Goal: Transaction & Acquisition: Obtain resource

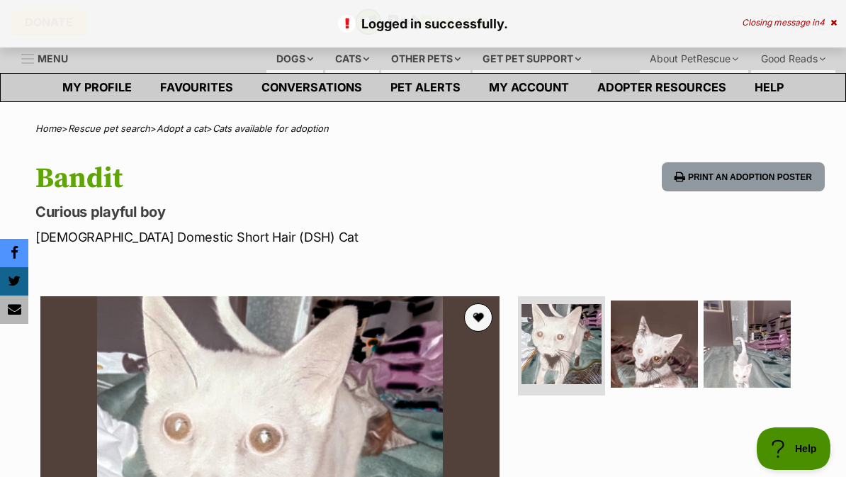
click at [485, 312] on button "favourite" at bounding box center [478, 317] width 28 height 28
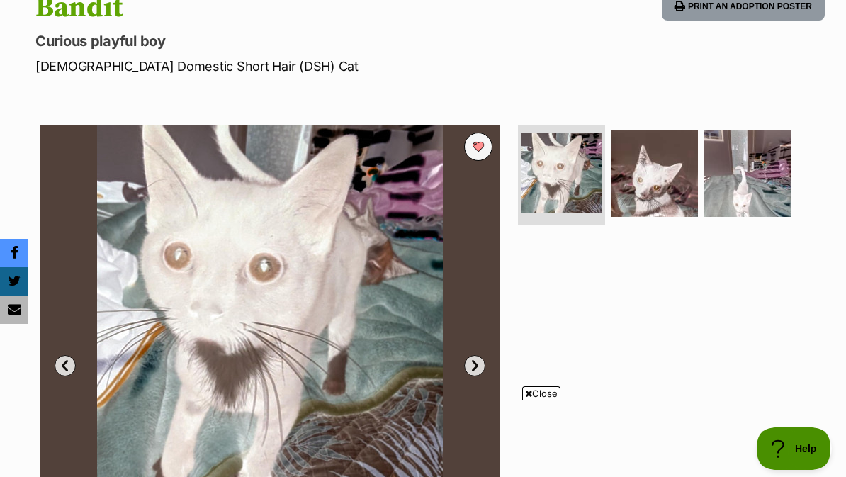
scroll to position [146, 0]
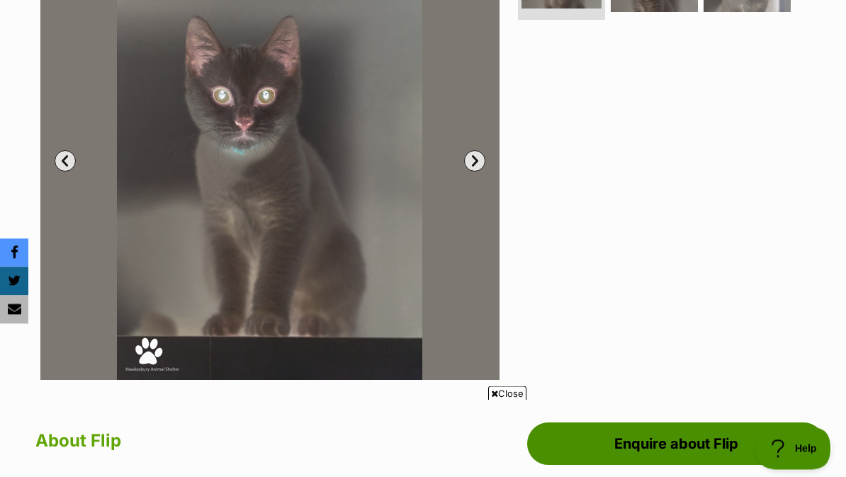
scroll to position [218, 0]
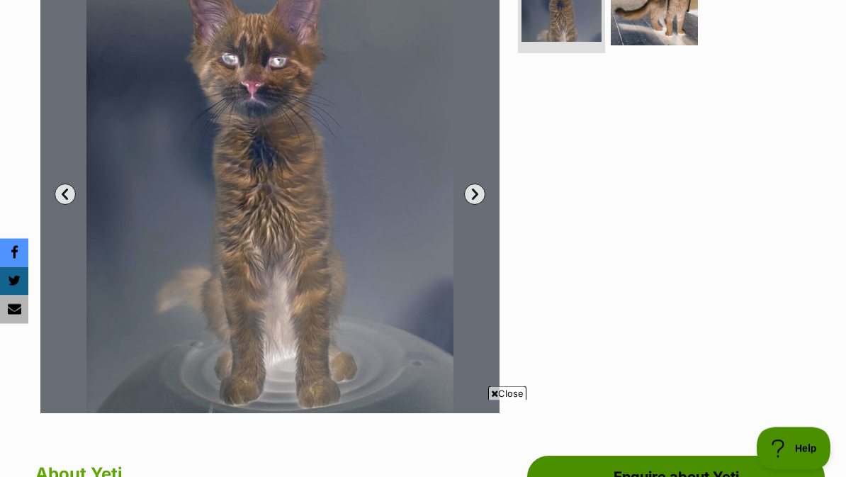
scroll to position [276, 0]
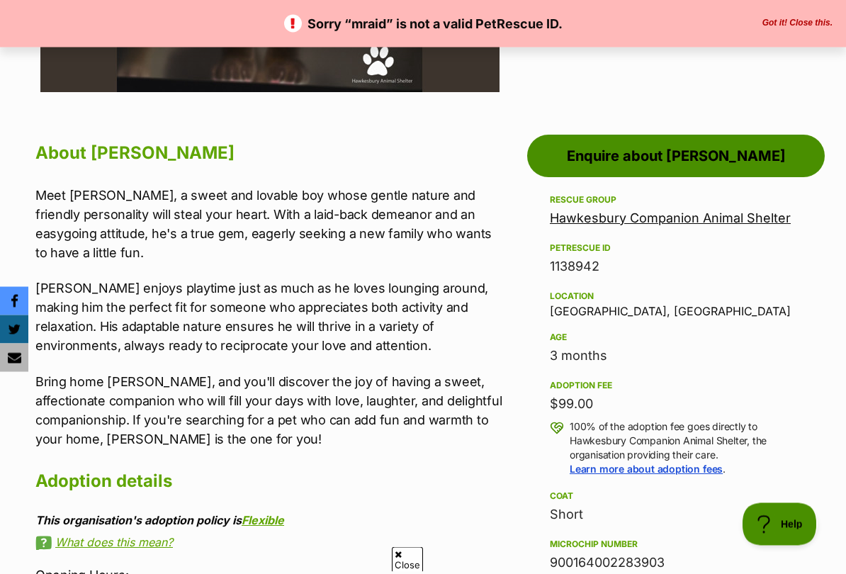
scroll to position [661, 0]
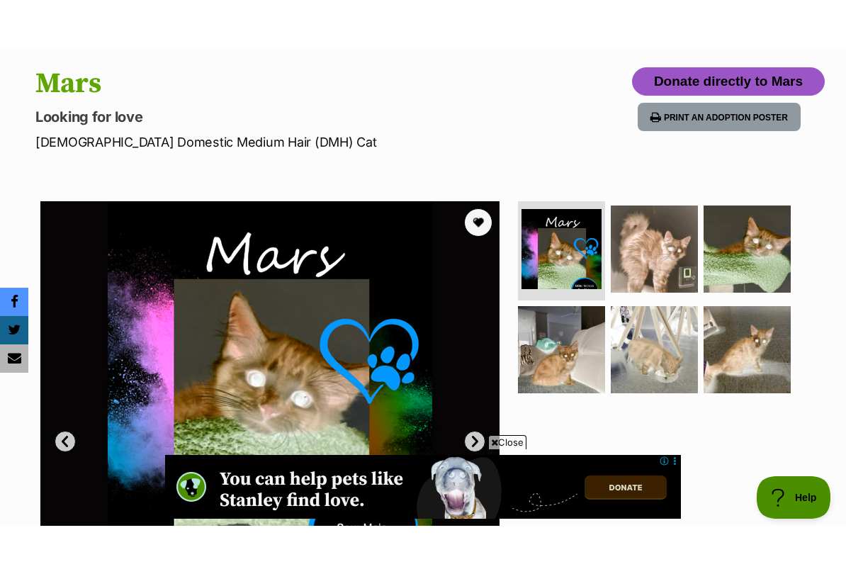
scroll to position [109, 0]
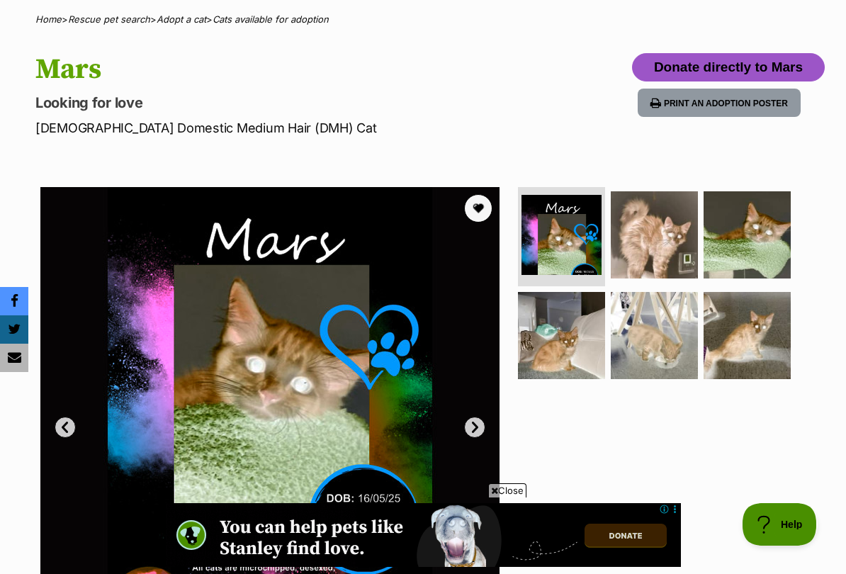
click at [477, 216] on button "favourite" at bounding box center [478, 208] width 28 height 28
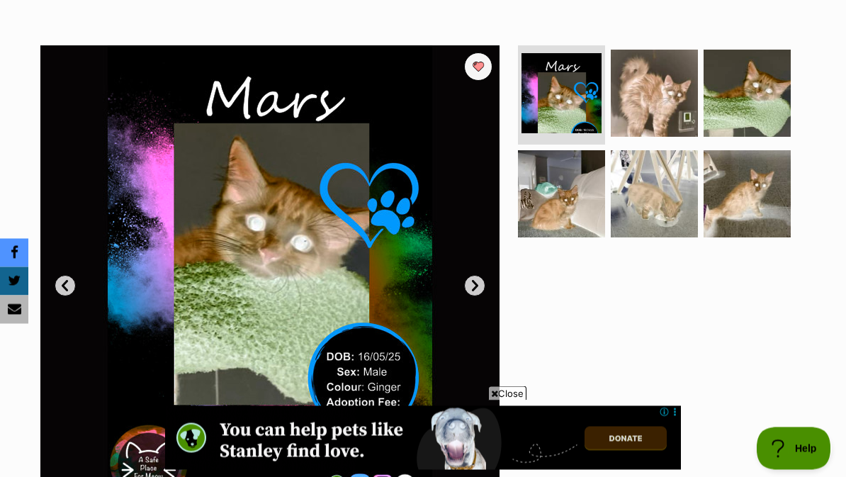
click at [481, 60] on button "favourite" at bounding box center [478, 67] width 28 height 28
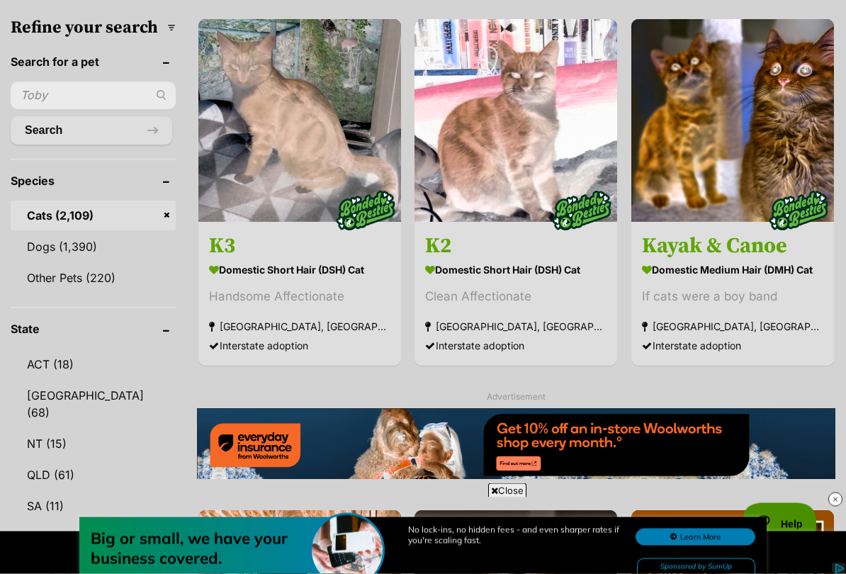
scroll to position [484, 0]
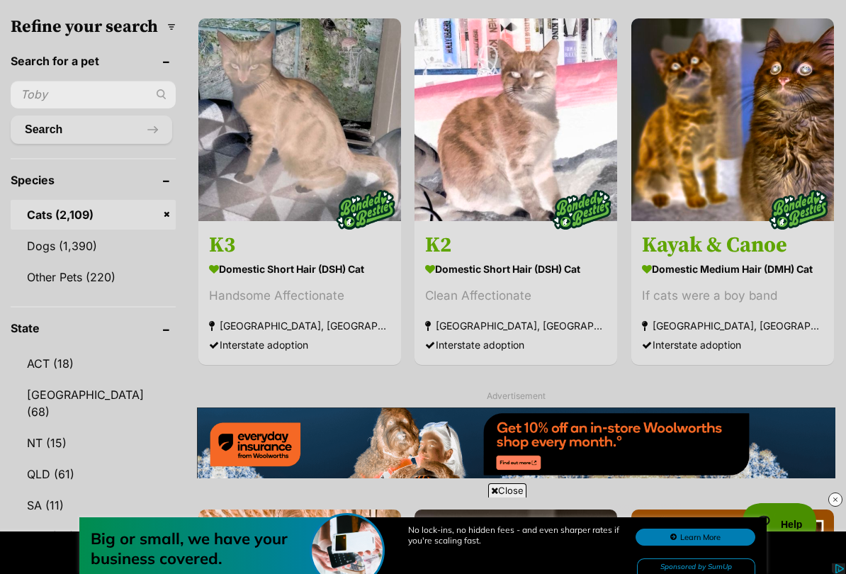
click at [211, 167] on img at bounding box center [300, 119] width 203 height 203
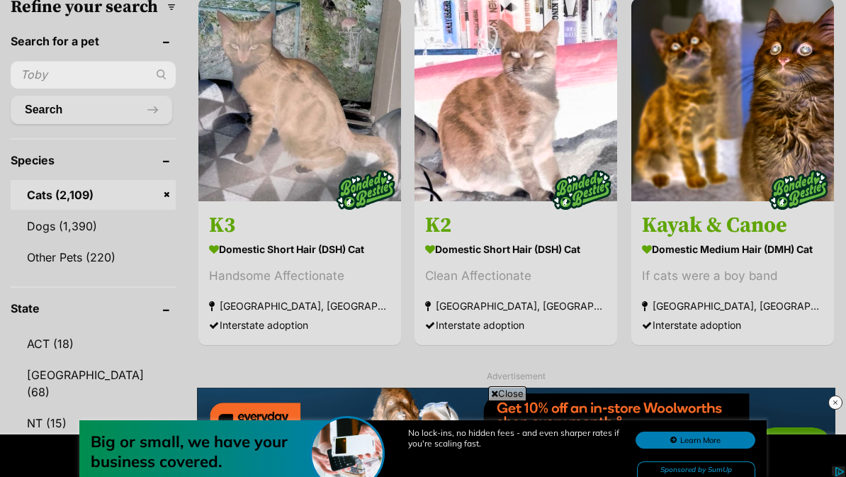
scroll to position [487, 0]
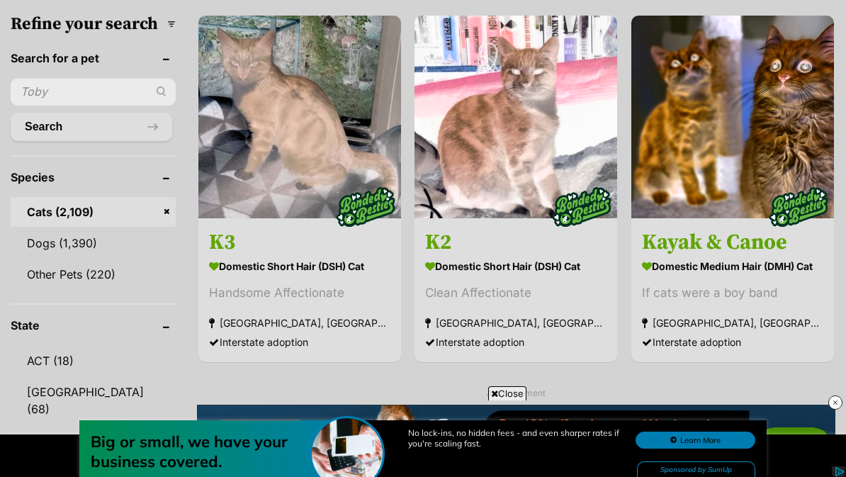
click at [766, 83] on img at bounding box center [733, 117] width 203 height 203
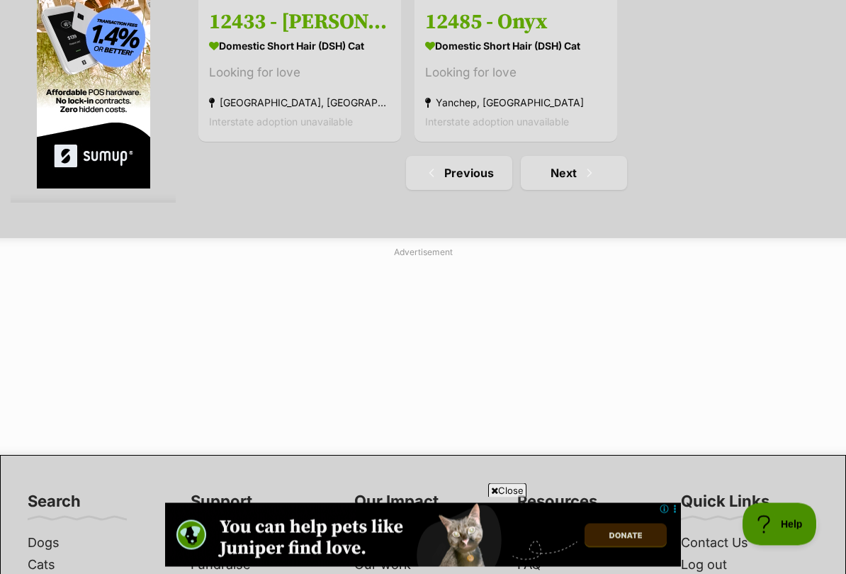
scroll to position [2999, 0]
click at [562, 190] on link "Next" at bounding box center [574, 173] width 106 height 34
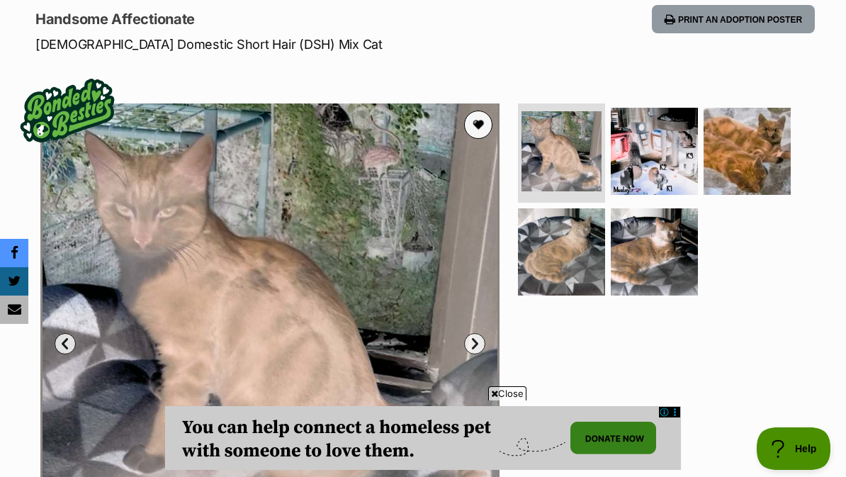
scroll to position [82, 0]
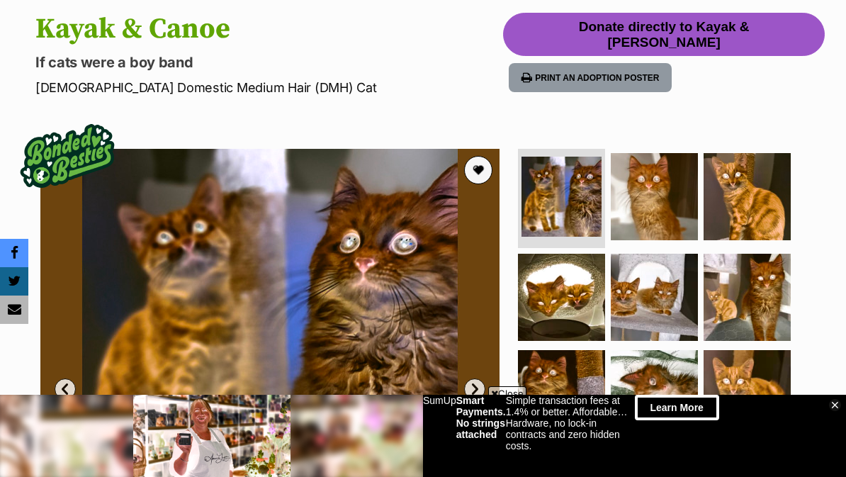
scroll to position [91, 0]
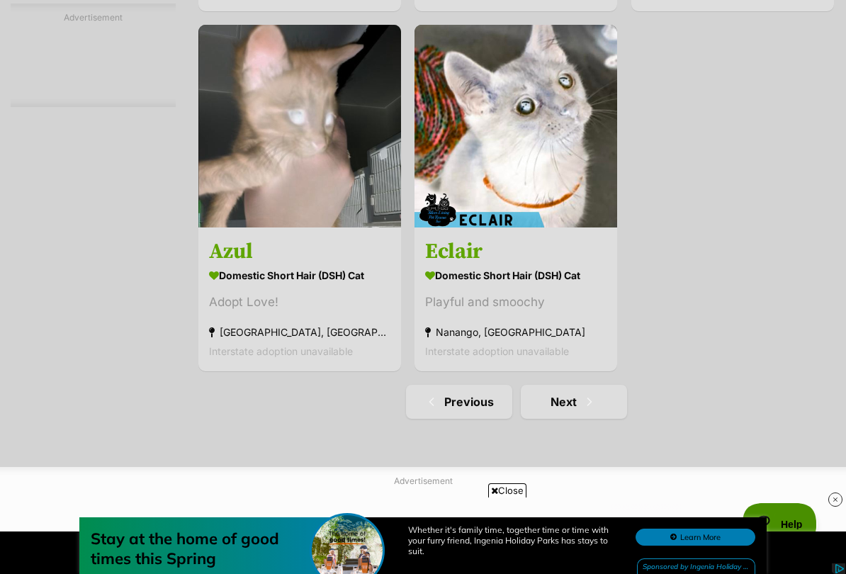
scroll to position [2949, 0]
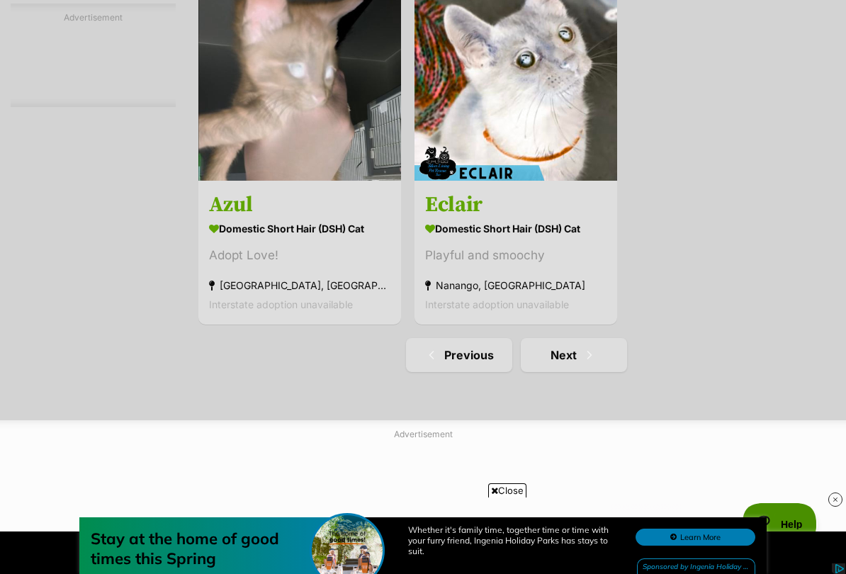
click at [583, 364] on span "Next page" at bounding box center [590, 355] width 14 height 17
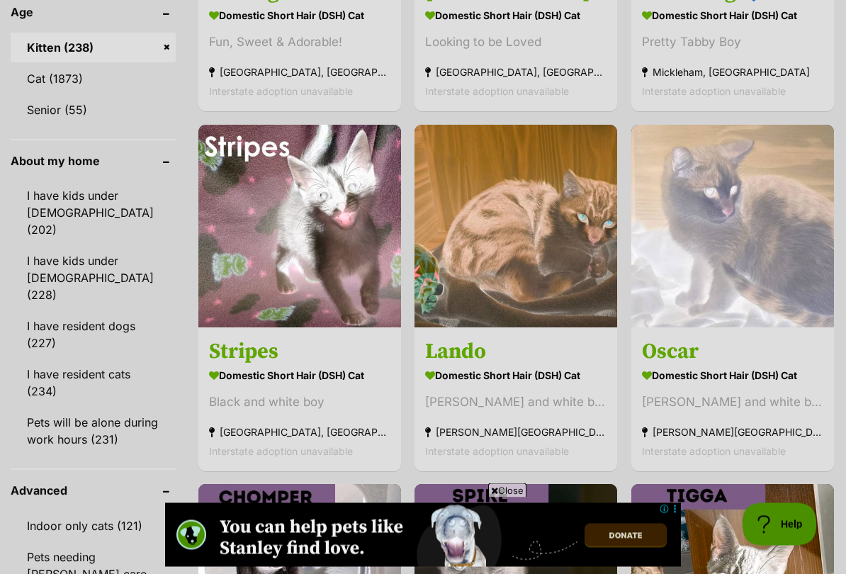
scroll to position [1589, 0]
click at [317, 328] on img at bounding box center [300, 226] width 203 height 203
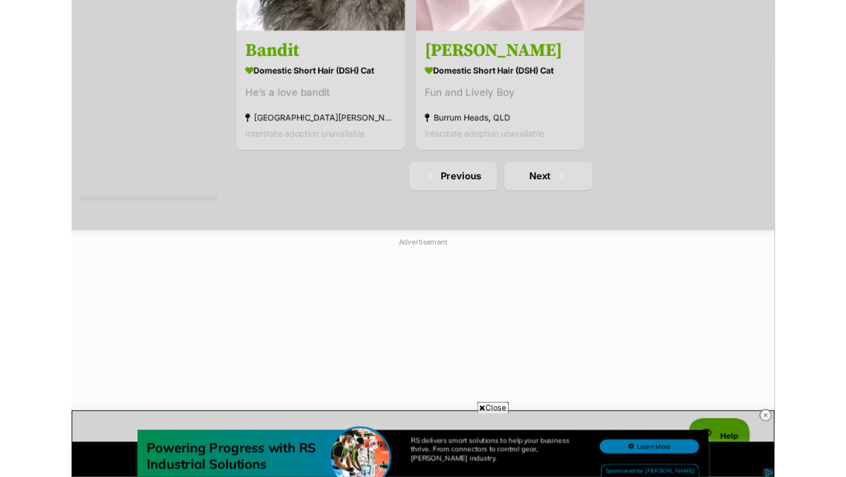
scroll to position [2954, 0]
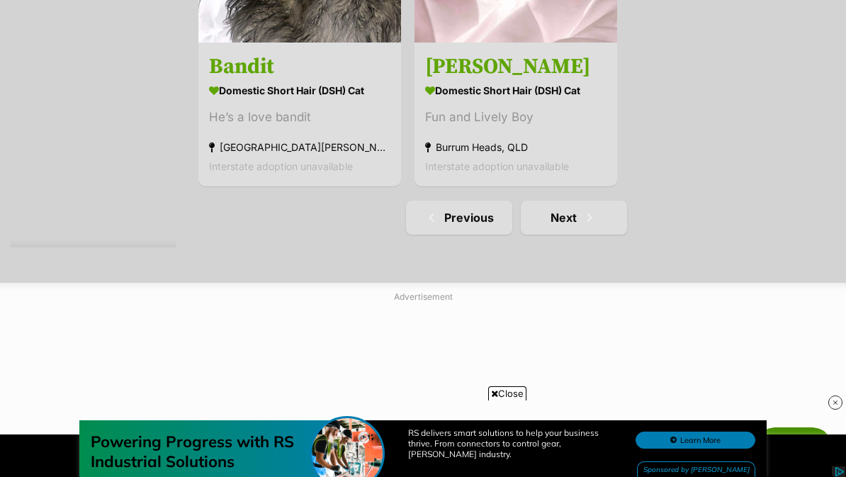
click at [588, 235] on link "Next" at bounding box center [574, 218] width 106 height 34
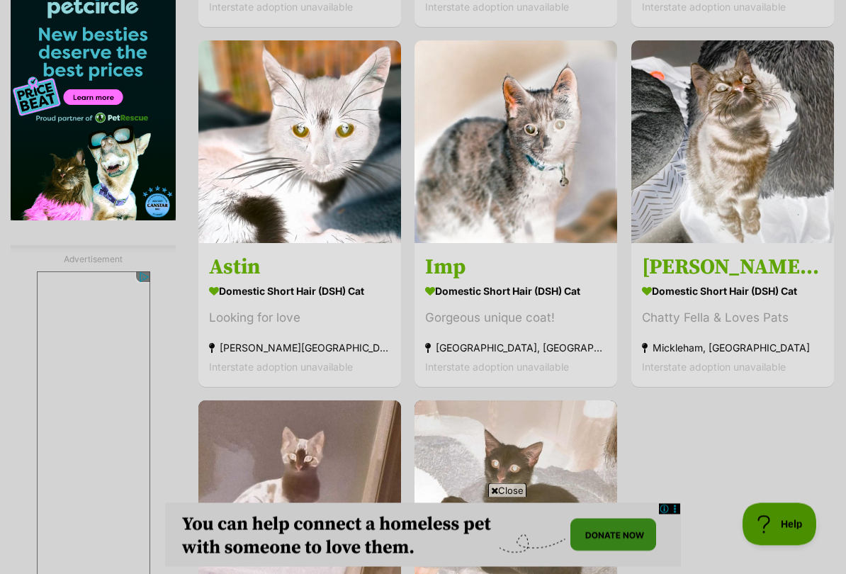
scroll to position [2393, 0]
click at [323, 243] on img at bounding box center [300, 141] width 203 height 203
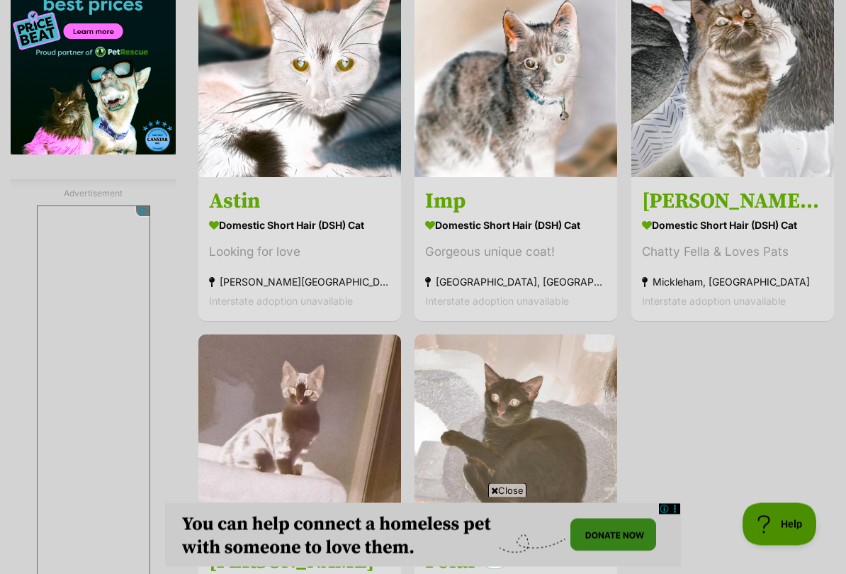
scroll to position [2459, 0]
click at [554, 129] on img at bounding box center [516, 75] width 203 height 203
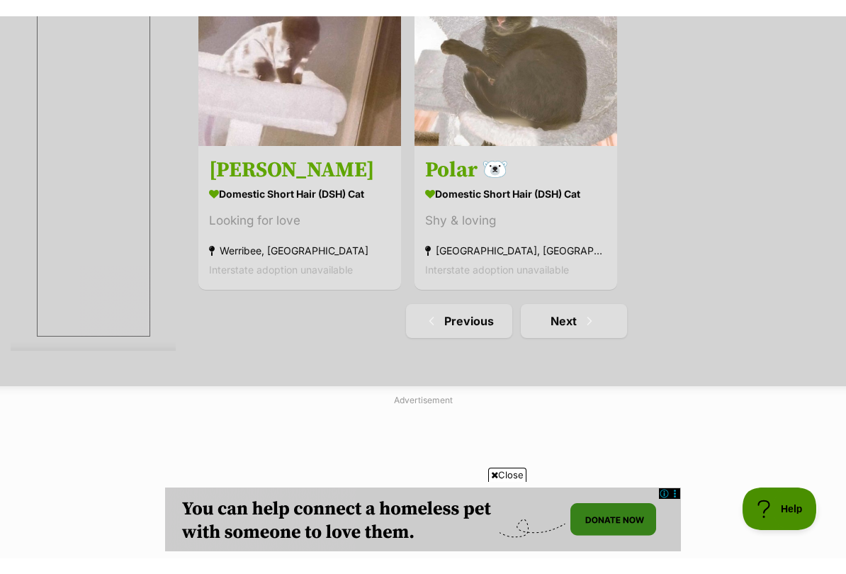
scroll to position [2854, 0]
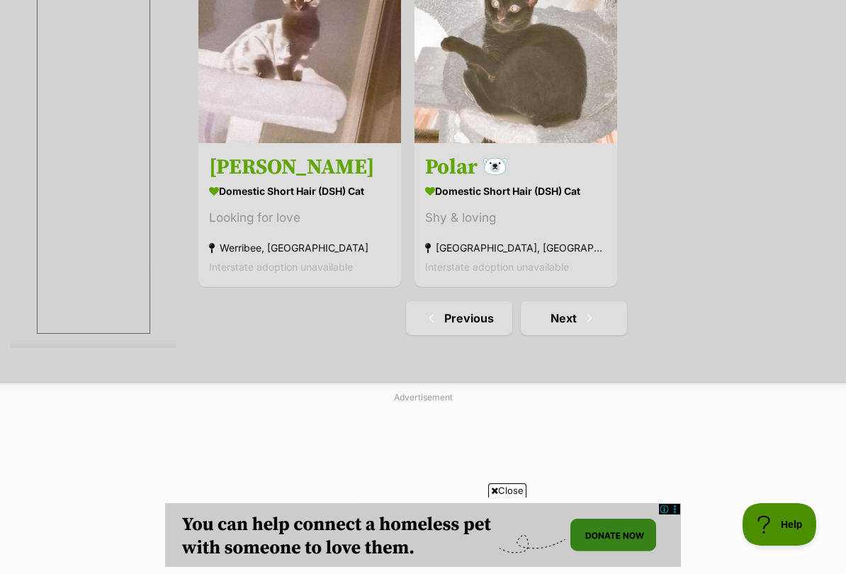
click at [583, 327] on span "Next page" at bounding box center [590, 318] width 14 height 17
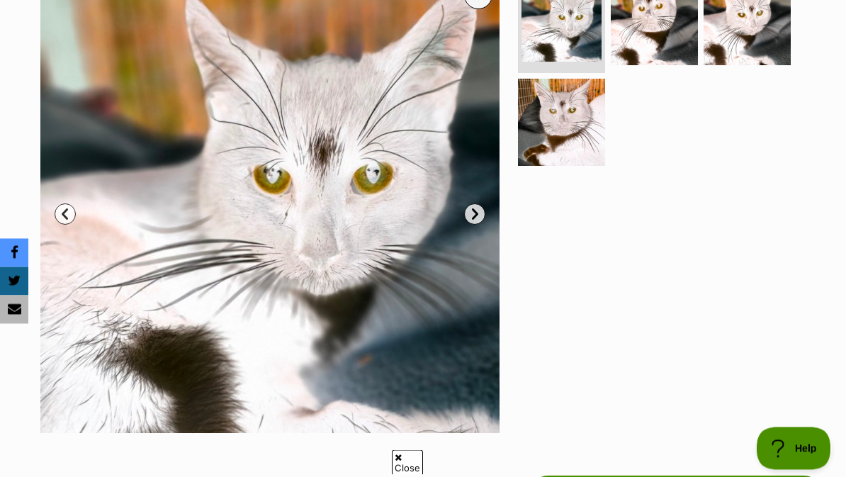
scroll to position [278, 0]
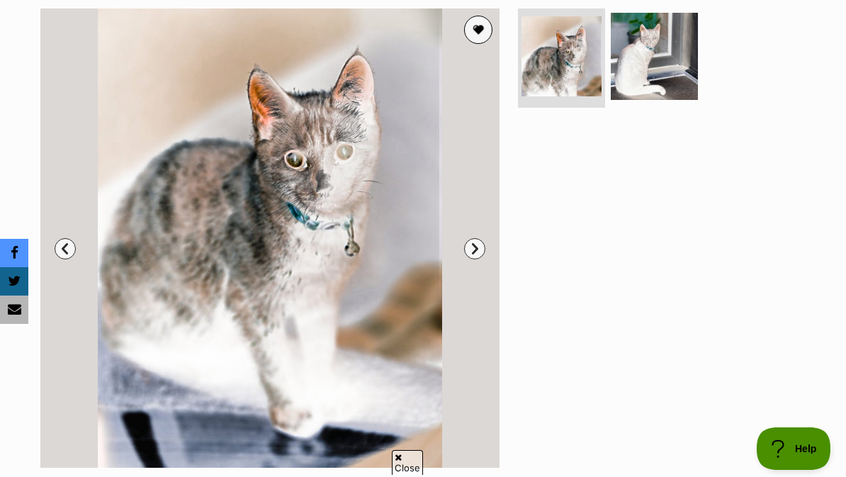
scroll to position [226, 0]
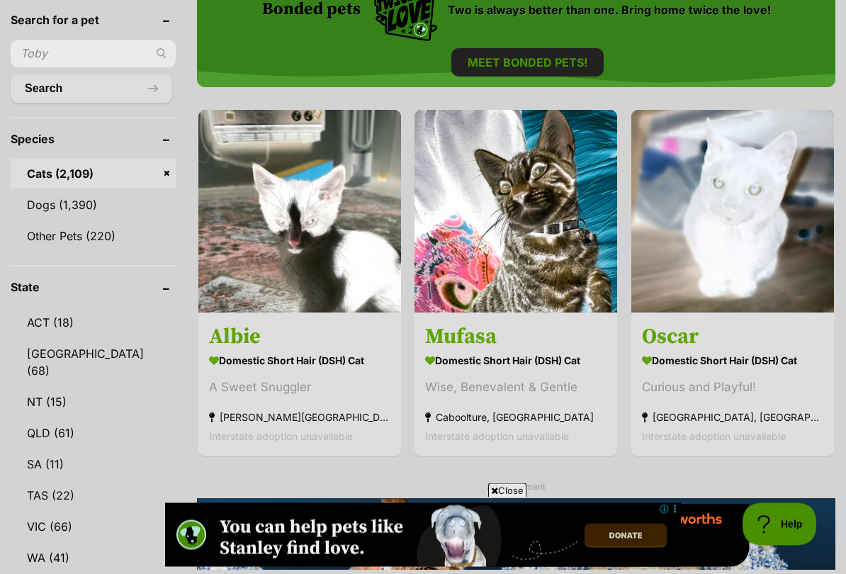
scroll to position [526, 0]
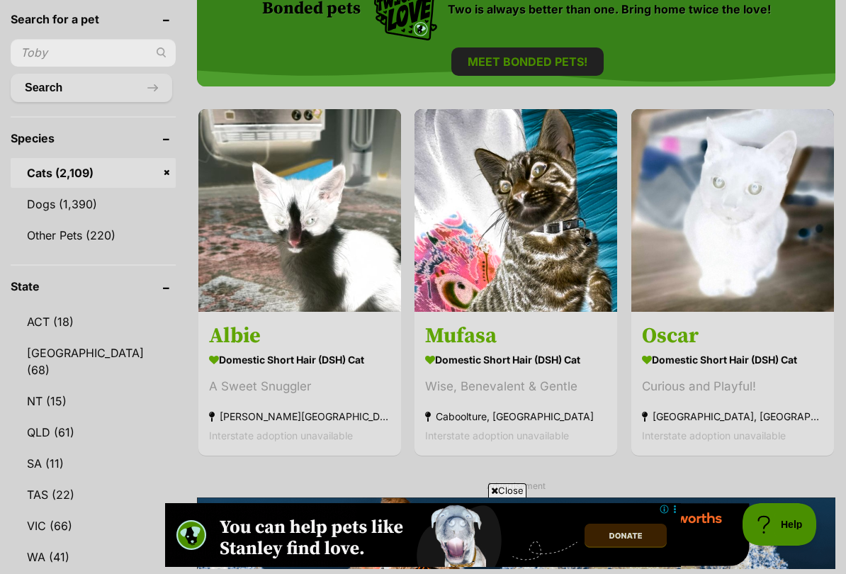
click at [340, 260] on img at bounding box center [300, 210] width 203 height 203
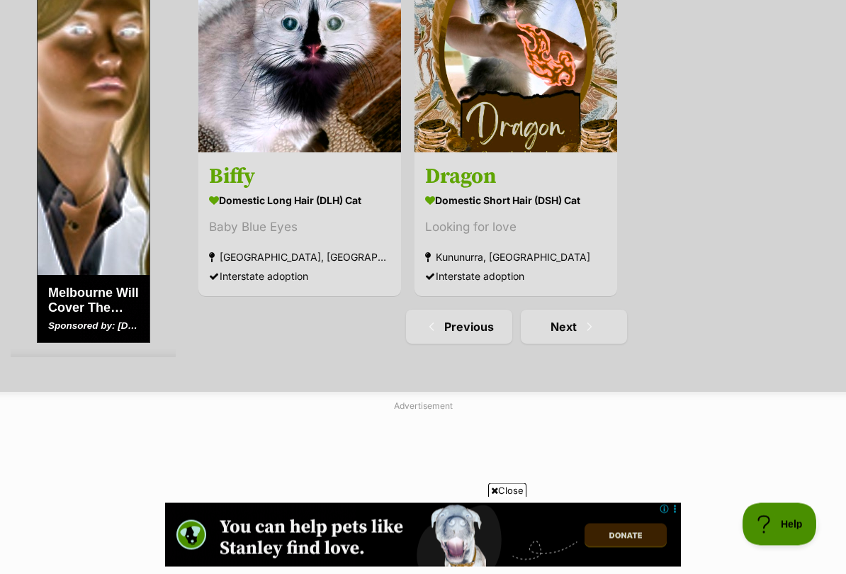
scroll to position [2978, 0]
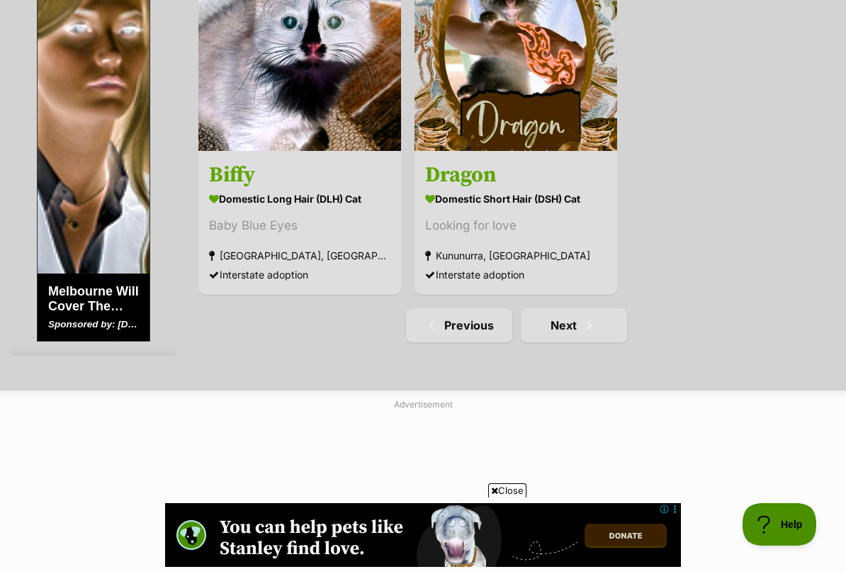
click at [583, 334] on span "Next page" at bounding box center [590, 325] width 14 height 17
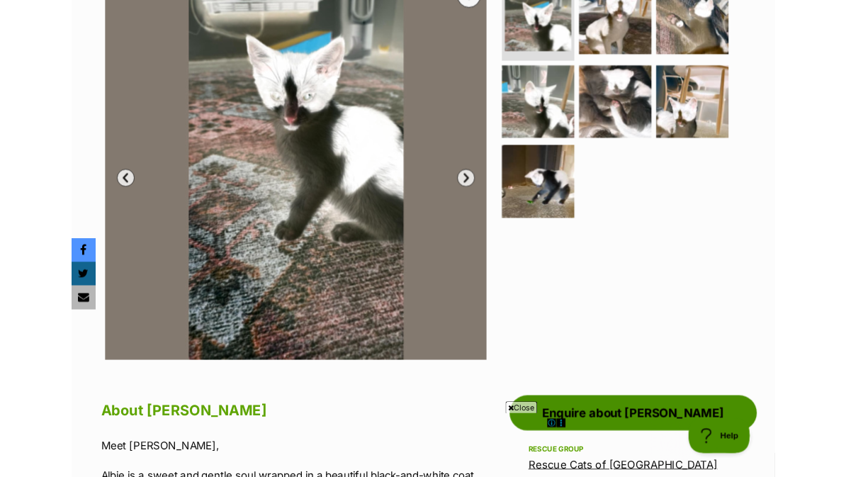
scroll to position [313, 0]
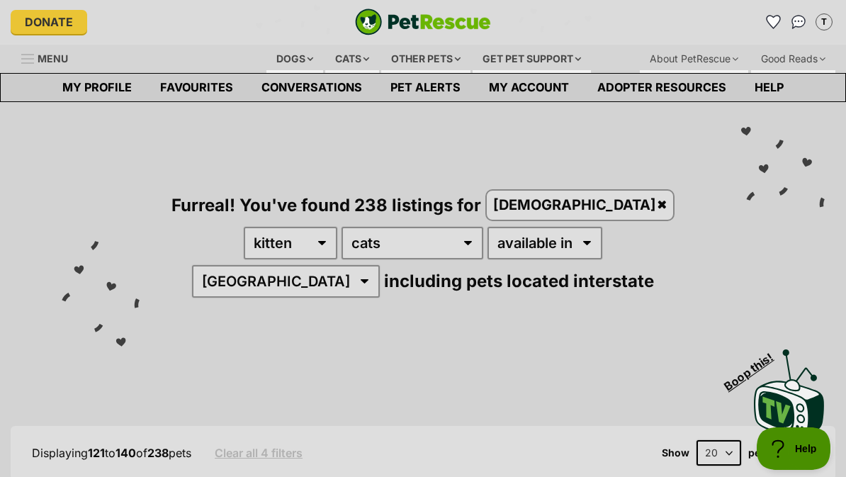
click at [225, 80] on link "Favourites" at bounding box center [196, 88] width 101 height 28
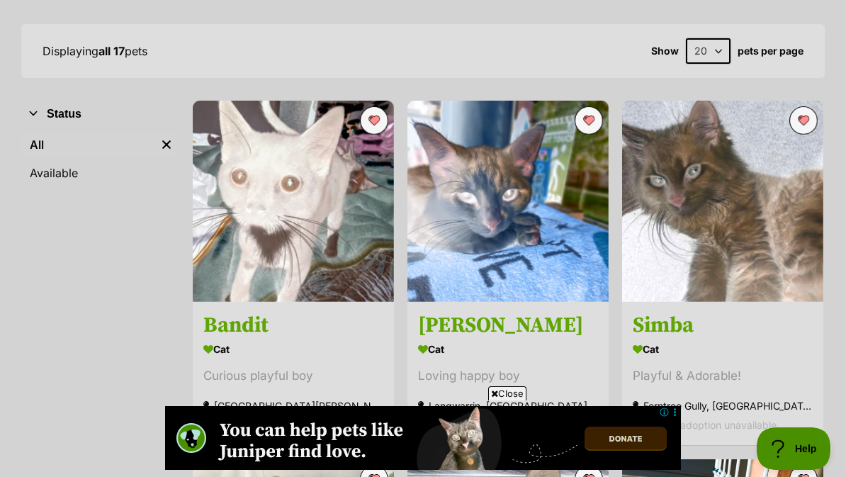
scroll to position [190, 0]
click at [255, 251] on img at bounding box center [293, 201] width 201 height 201
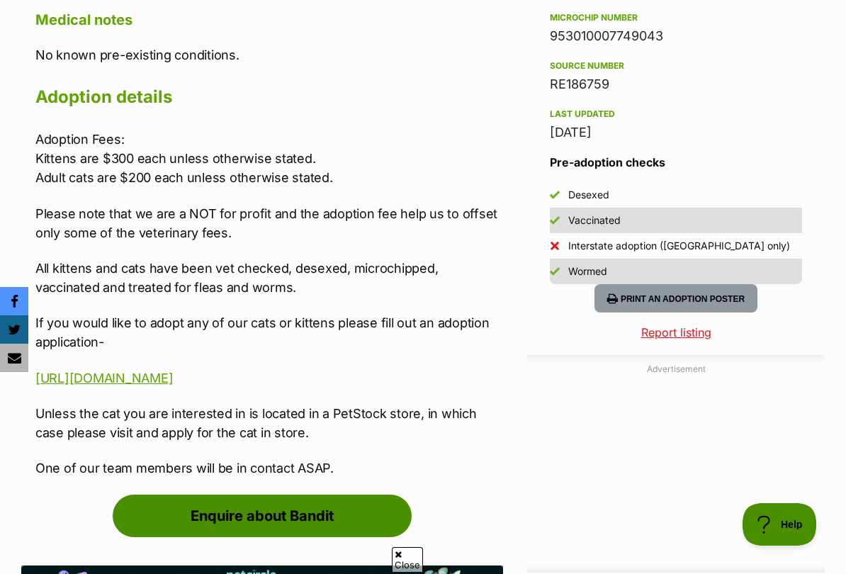
click at [173, 372] on link "[URL][DOMAIN_NAME]" at bounding box center [104, 378] width 138 height 15
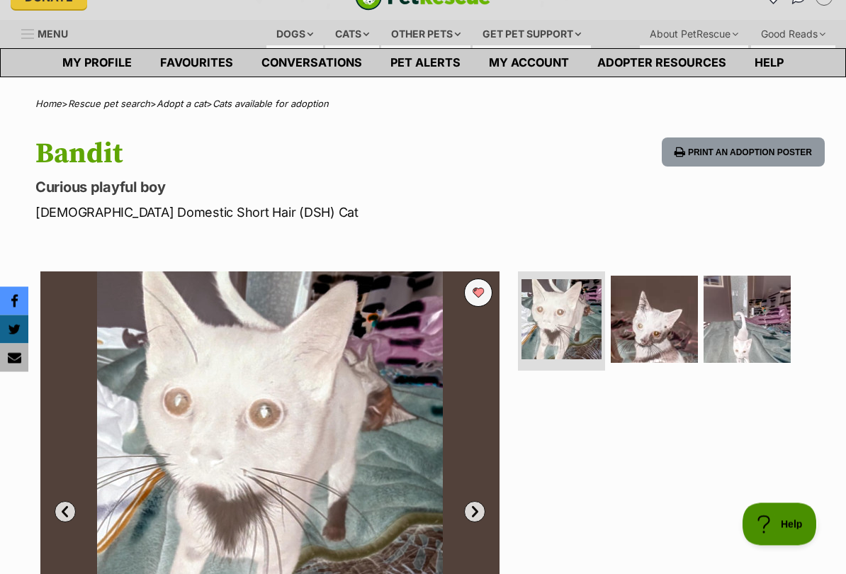
scroll to position [25, 0]
click at [207, 57] on link "Favourites" at bounding box center [196, 63] width 101 height 28
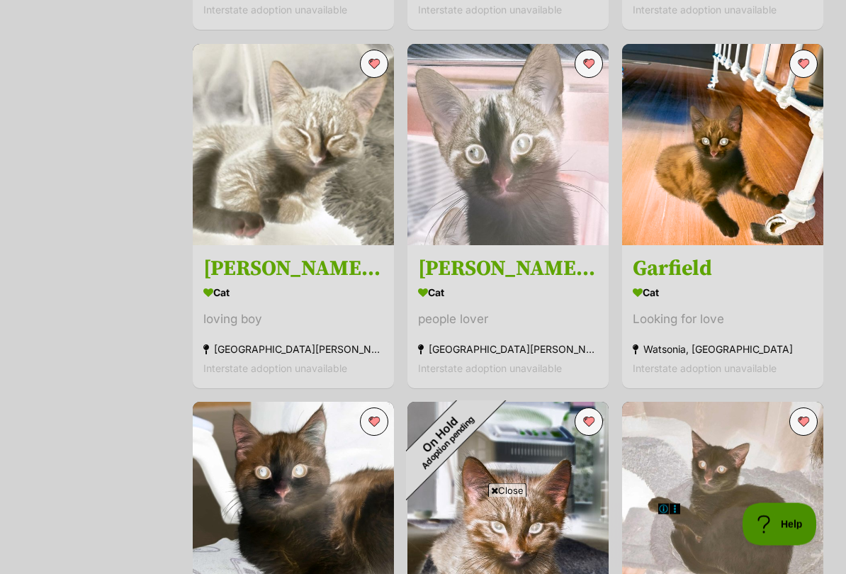
scroll to position [606, 0]
click at [515, 476] on span "Close" at bounding box center [507, 491] width 38 height 14
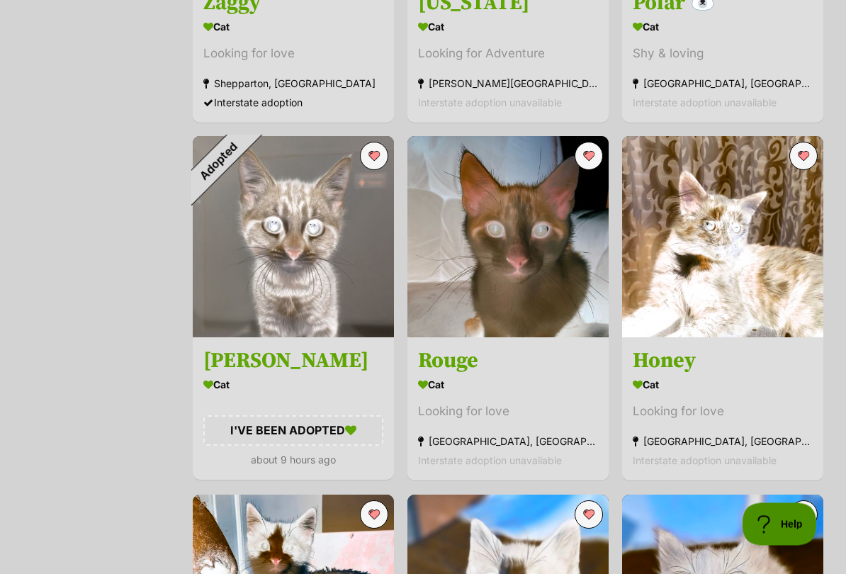
scroll to position [1230, 0]
click at [243, 158] on div "Adopted" at bounding box center [218, 161] width 50 height 50
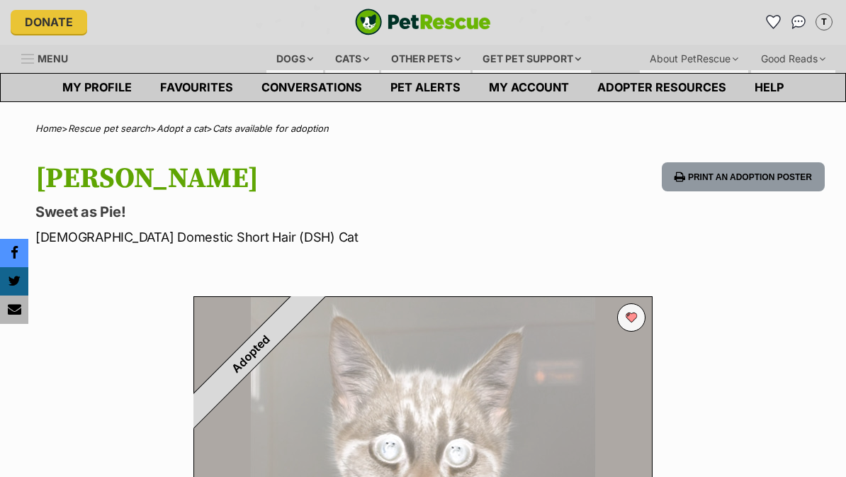
click at [642, 323] on button "favourite" at bounding box center [631, 317] width 28 height 28
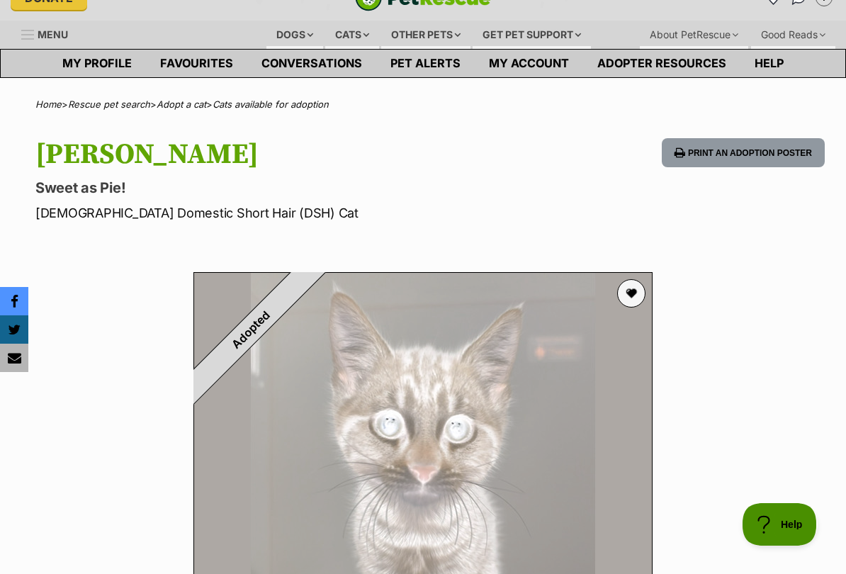
click at [173, 61] on link "Favourites" at bounding box center [196, 64] width 101 height 28
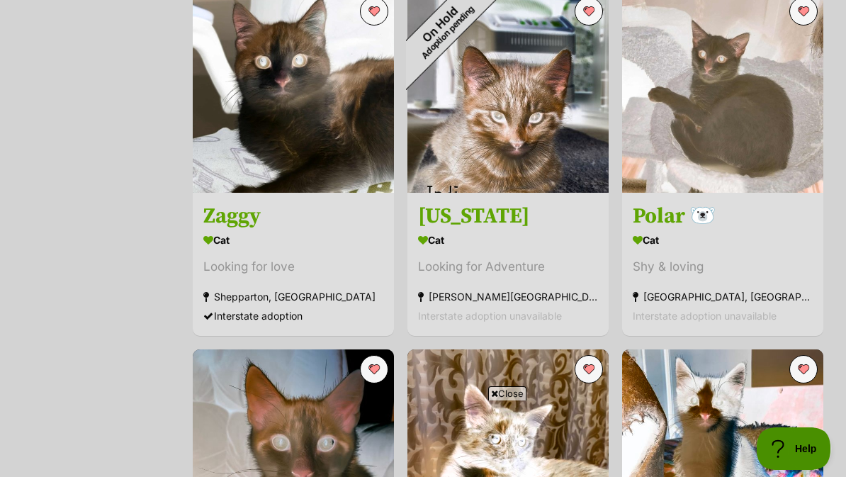
scroll to position [982, 0]
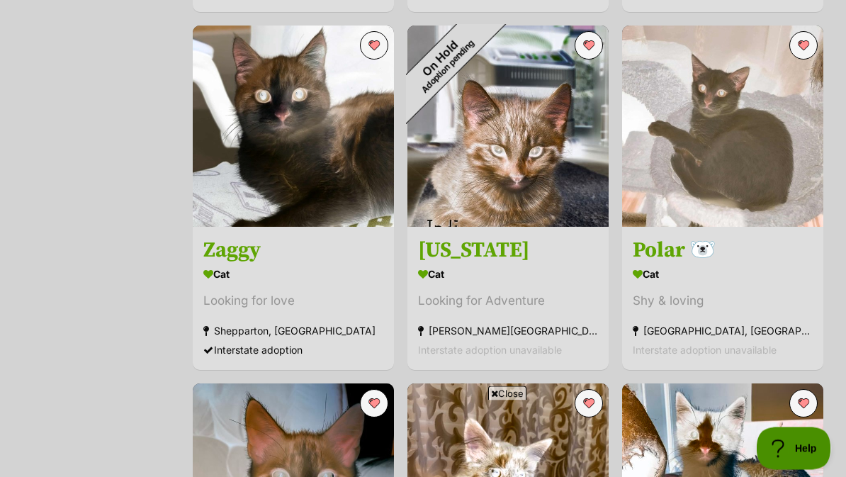
click at [514, 393] on span "Close" at bounding box center [507, 393] width 38 height 14
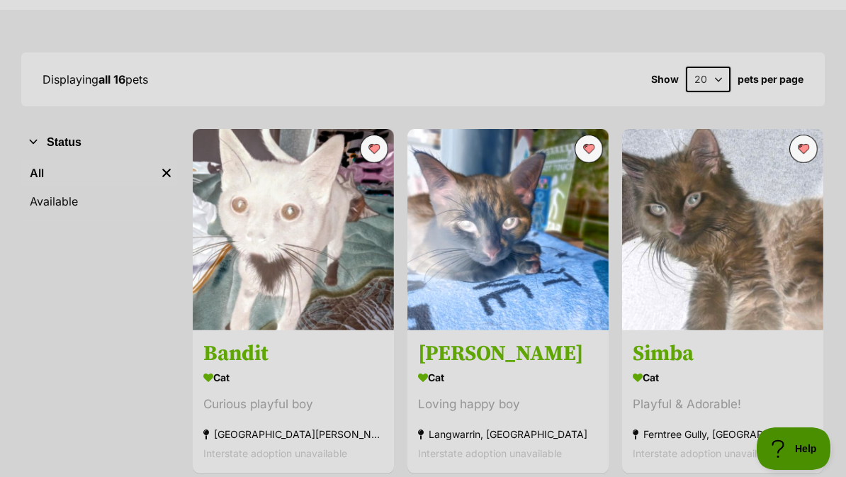
scroll to position [161, 0]
